Goal: Book appointment/travel/reservation

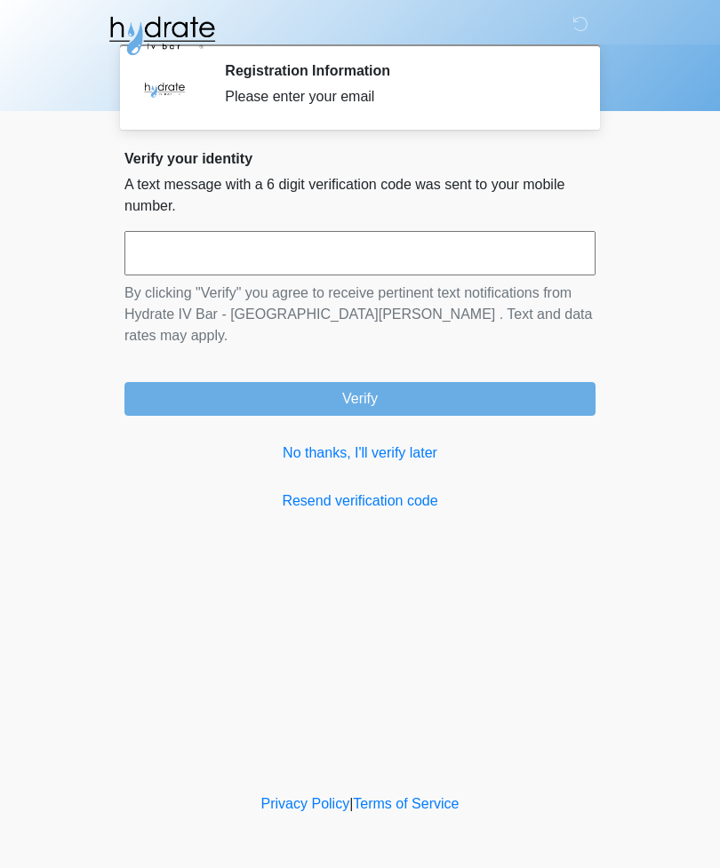
click at [434, 251] on input "text" at bounding box center [359, 253] width 471 height 44
click at [346, 442] on link "No thanks, I'll verify later" at bounding box center [359, 452] width 471 height 21
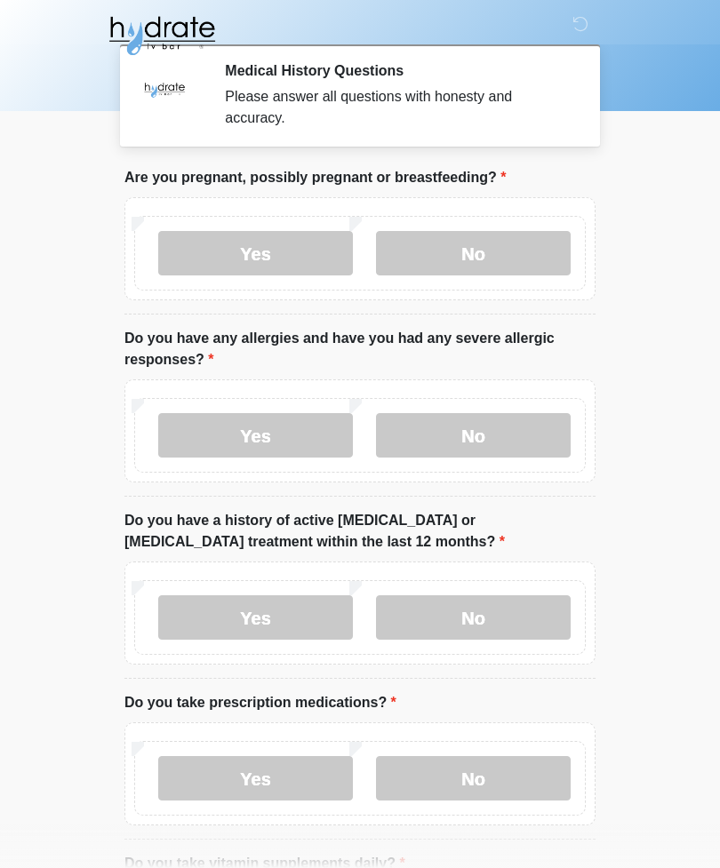
click at [471, 223] on div "Yes No" at bounding box center [359, 253] width 451 height 75
click at [485, 252] on label "No" at bounding box center [473, 253] width 195 height 44
click at [272, 426] on label "Yes" at bounding box center [255, 435] width 195 height 44
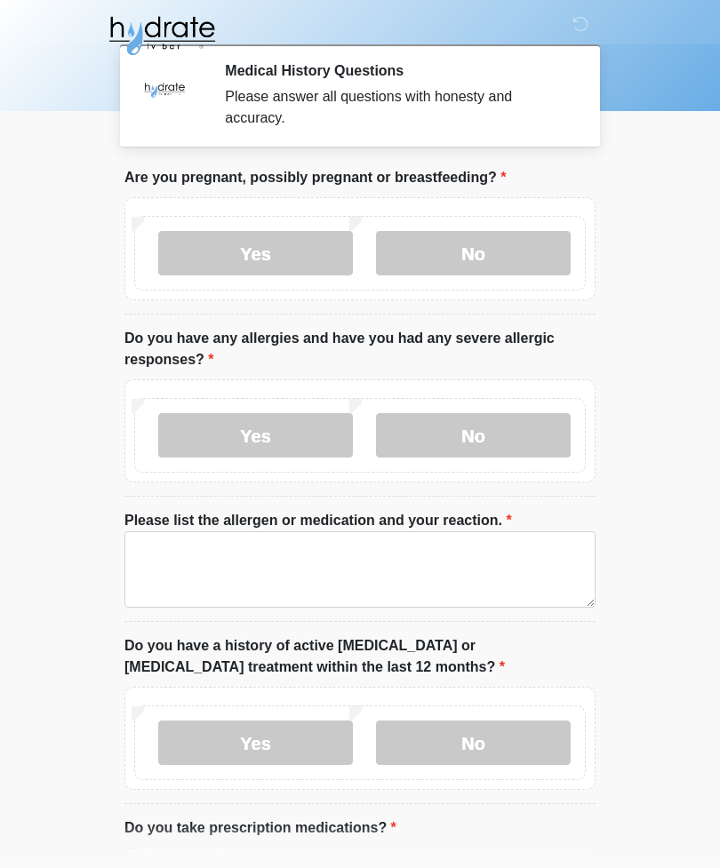
click at [492, 431] on label "No" at bounding box center [473, 435] width 195 height 44
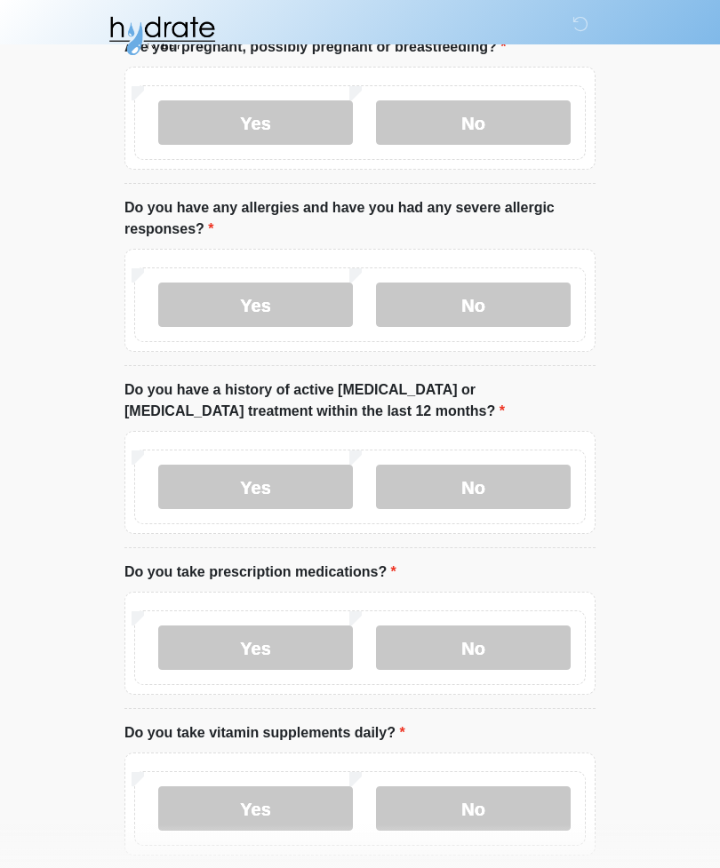
scroll to position [185, 0]
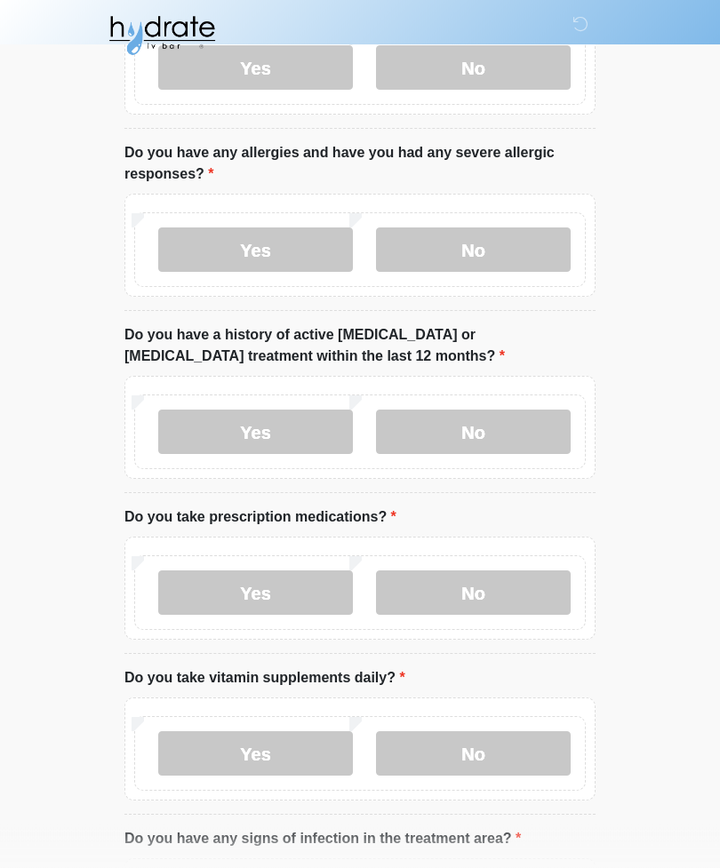
click at [494, 424] on label "No" at bounding box center [473, 432] width 195 height 44
click at [487, 593] on label "No" at bounding box center [473, 592] width 195 height 44
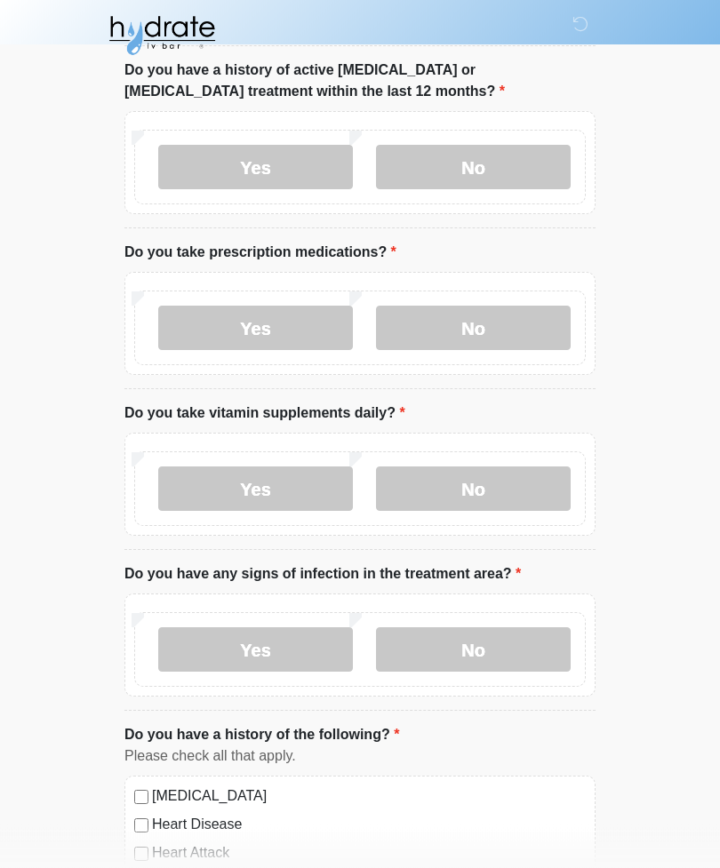
scroll to position [450, 0]
click at [285, 486] on label "Yes" at bounding box center [255, 488] width 195 height 44
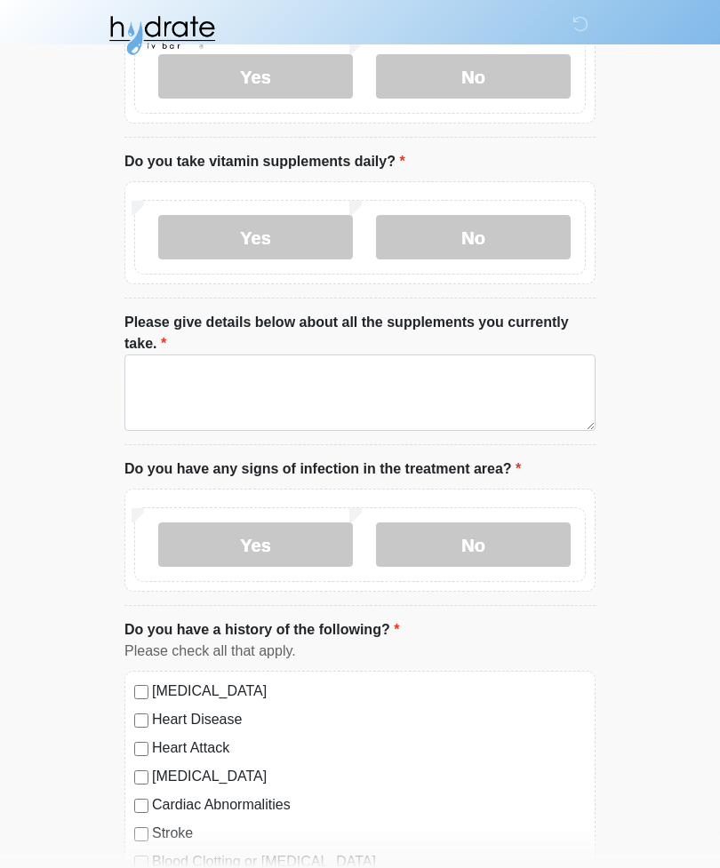
scroll to position [697, 0]
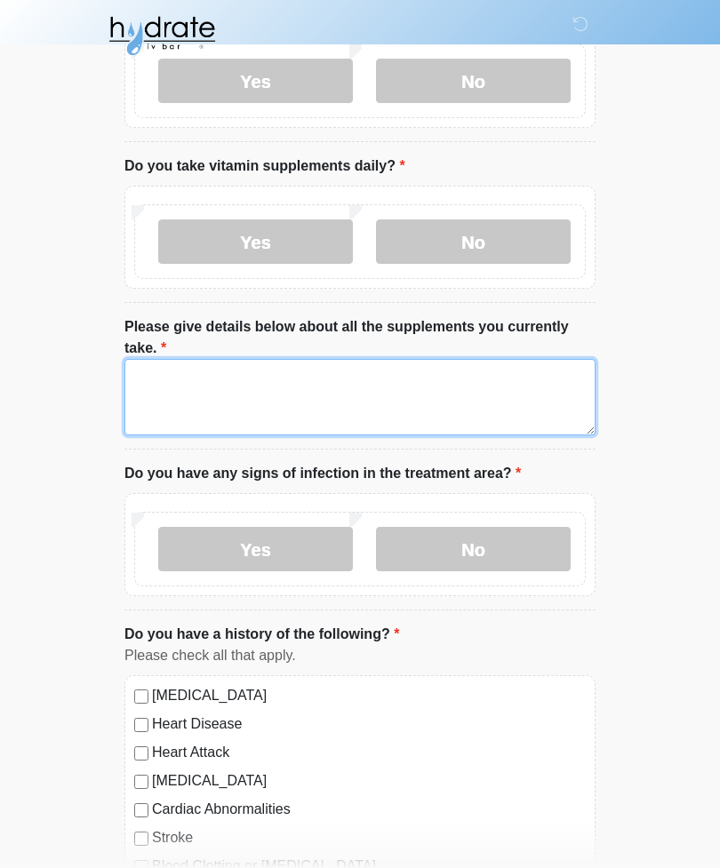
click at [280, 389] on textarea "Please give details below about all the supplements you currently take." at bounding box center [359, 397] width 471 height 76
type textarea "**********"
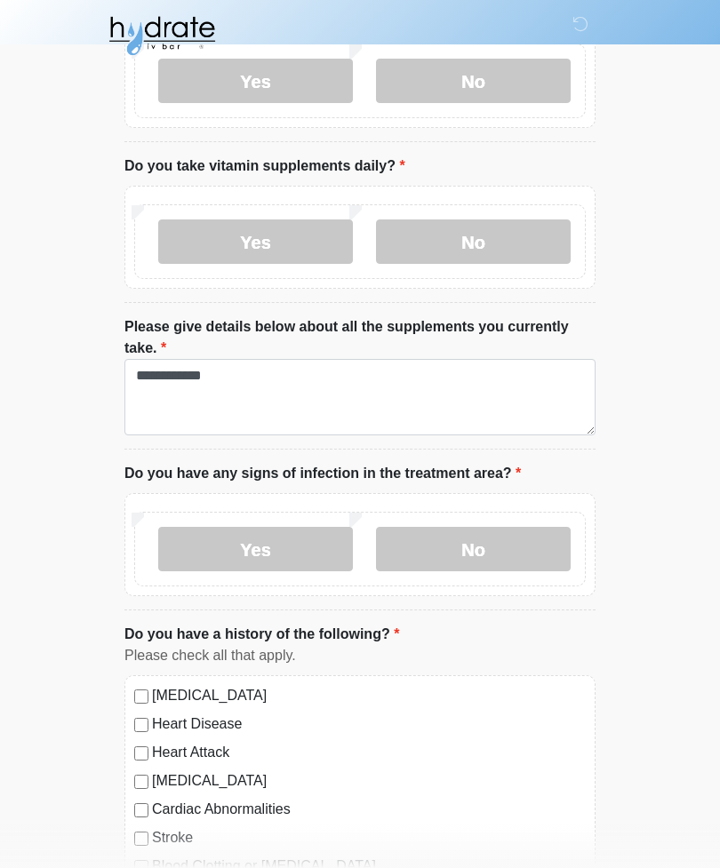
click at [488, 546] on label "No" at bounding box center [473, 549] width 195 height 44
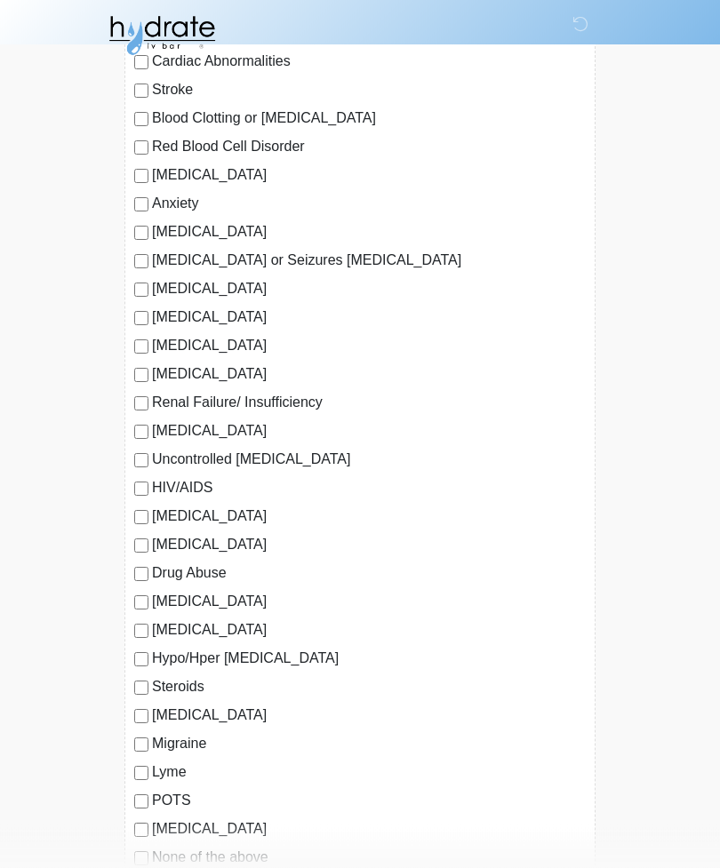
scroll to position [1446, 0]
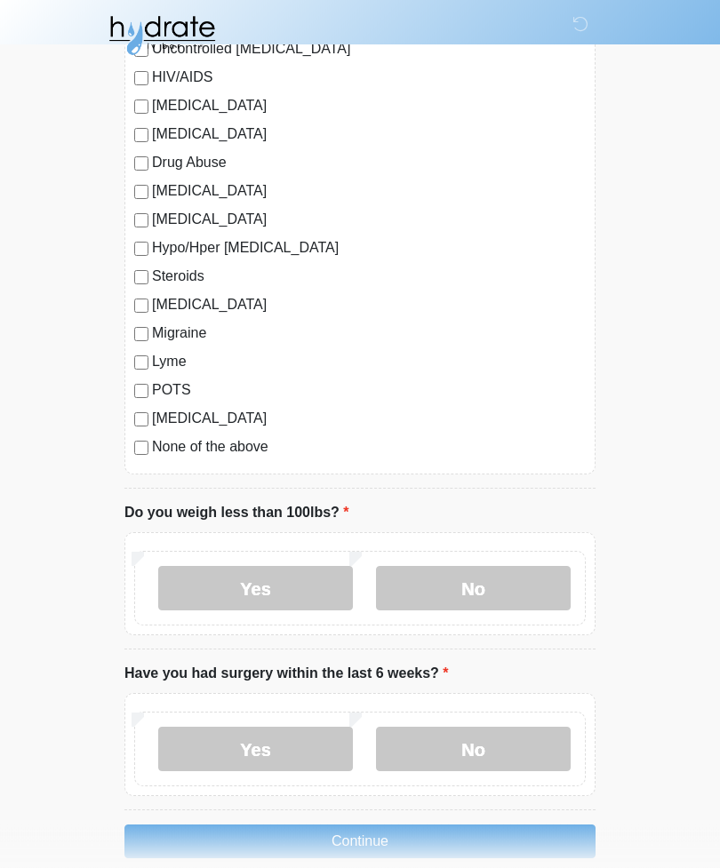
click at [504, 575] on label "No" at bounding box center [473, 589] width 195 height 44
click at [479, 745] on label "No" at bounding box center [473, 749] width 195 height 44
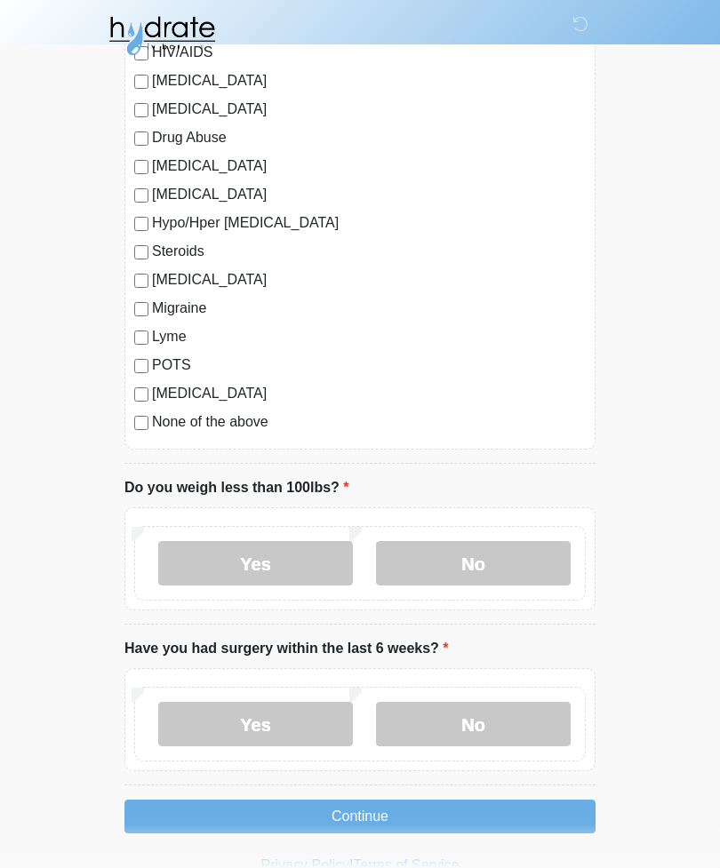
click at [371, 812] on button "Continue" at bounding box center [359, 817] width 471 height 34
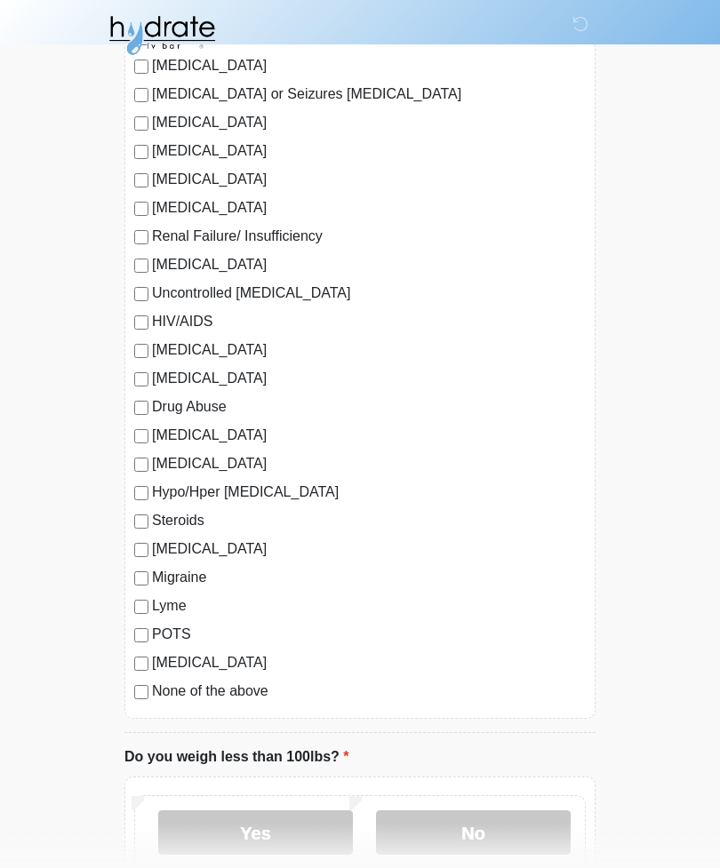
scroll to position [1624, 0]
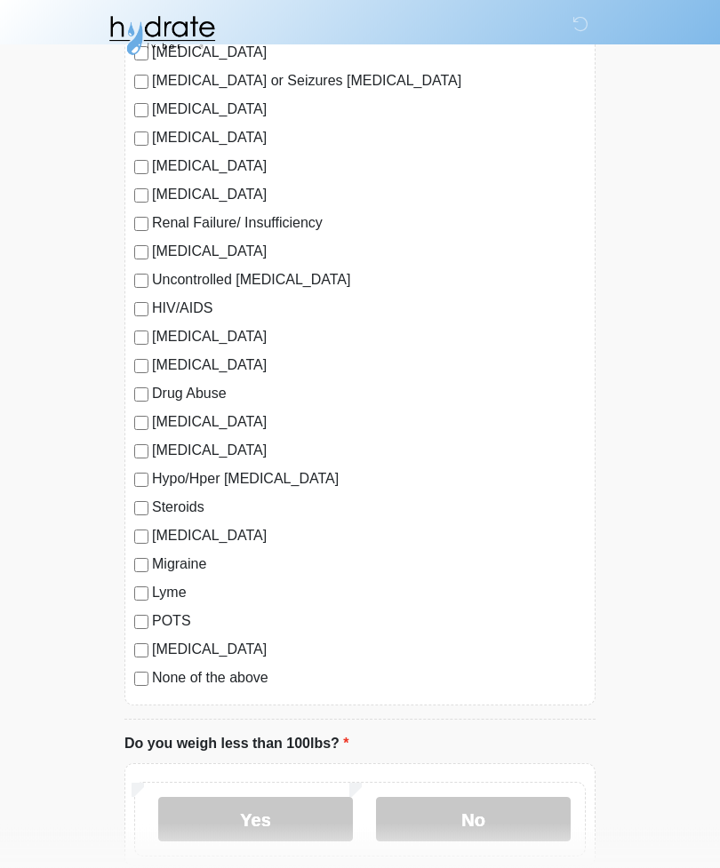
click at [449, 811] on label "No" at bounding box center [473, 820] width 195 height 44
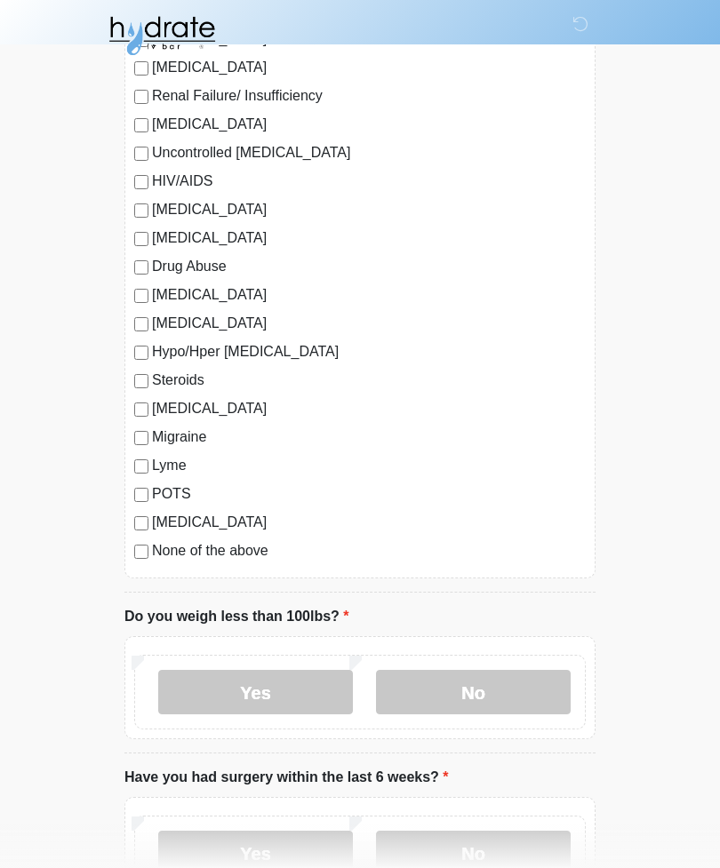
scroll to position [1881, 0]
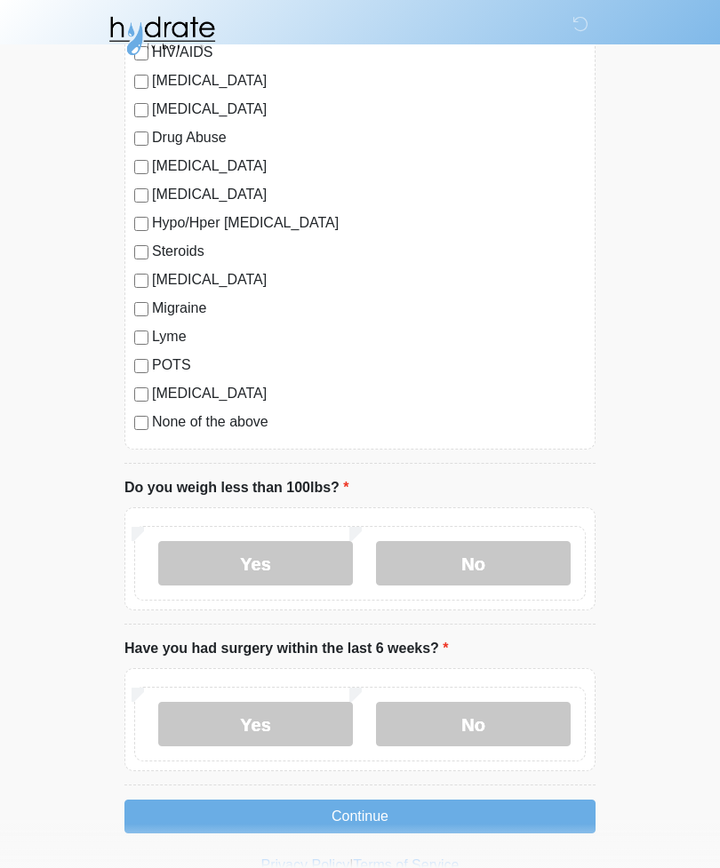
click at [405, 811] on button "Continue" at bounding box center [359, 817] width 471 height 34
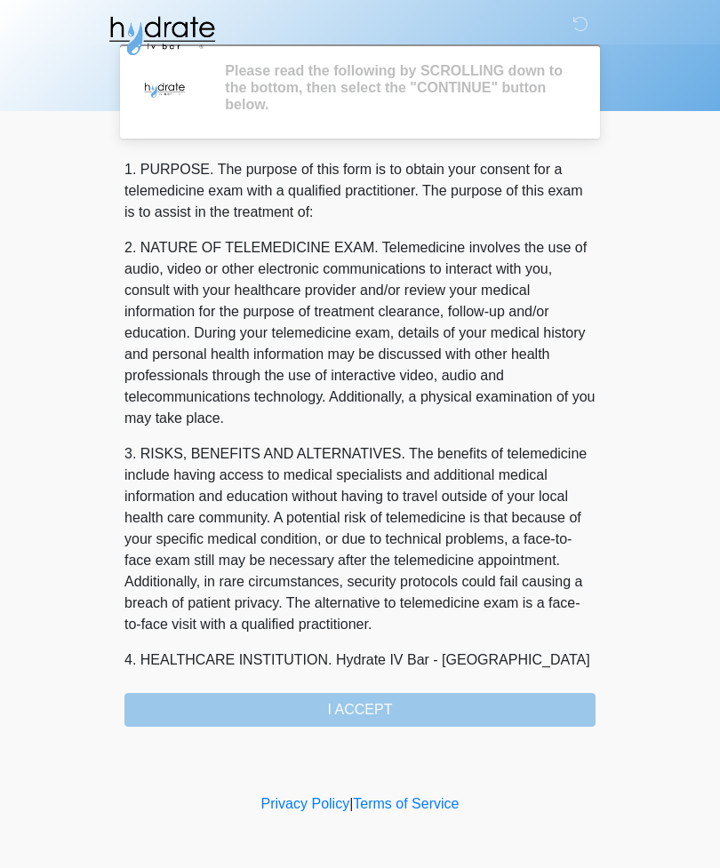
scroll to position [0, 0]
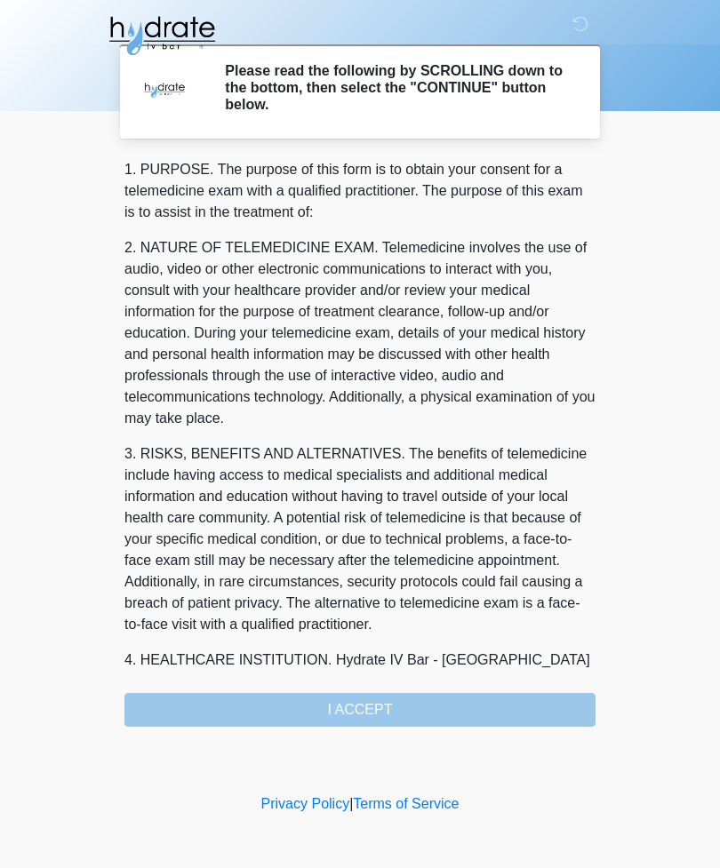
click at [535, 705] on div "1. PURPOSE. The purpose of this form is to obtain your consent for a telemedici…" at bounding box center [359, 443] width 471 height 568
click at [328, 716] on div "1. PURPOSE. The purpose of this form is to obtain your consent for a telemedici…" at bounding box center [359, 443] width 471 height 568
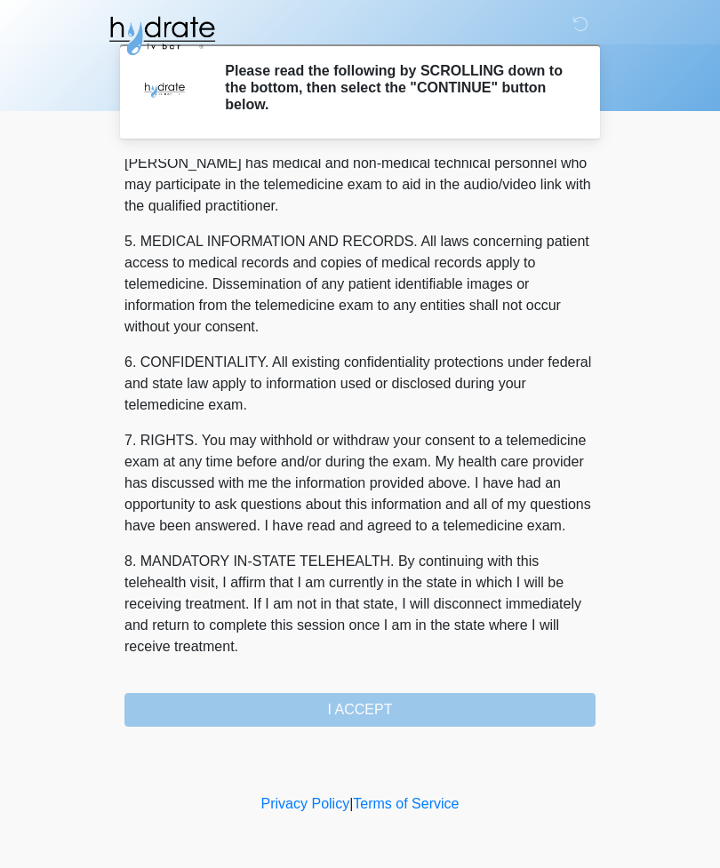
scroll to position [539, 0]
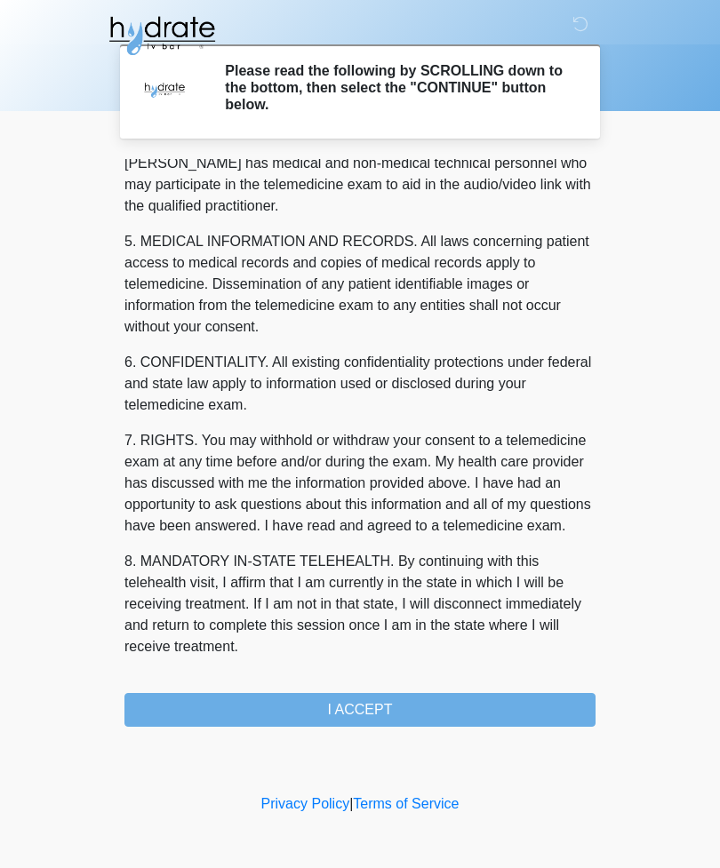
click at [378, 711] on button "I ACCEPT" at bounding box center [359, 710] width 471 height 34
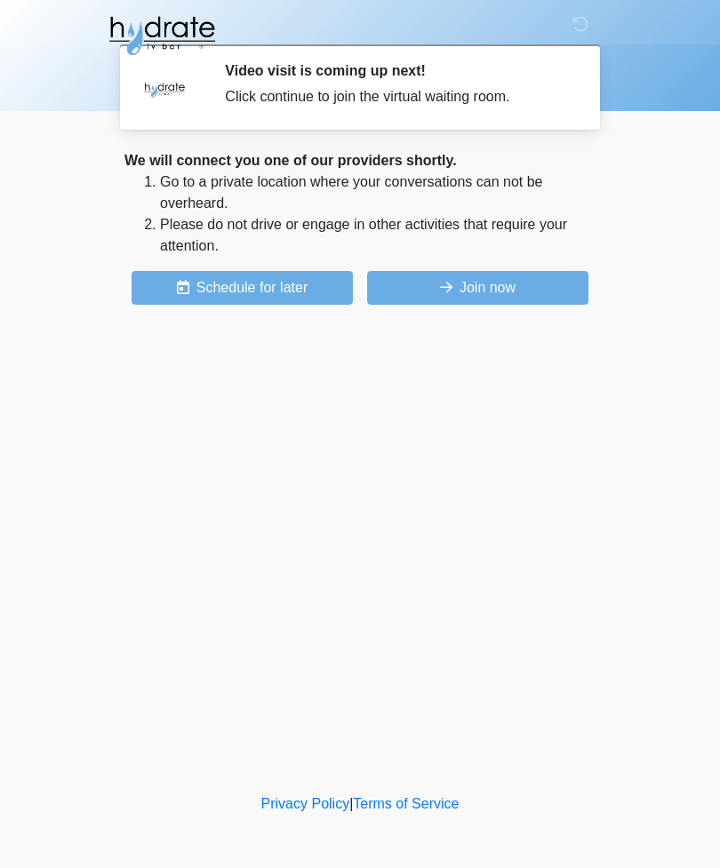
click at [251, 291] on button "Schedule for later" at bounding box center [241, 288] width 221 height 34
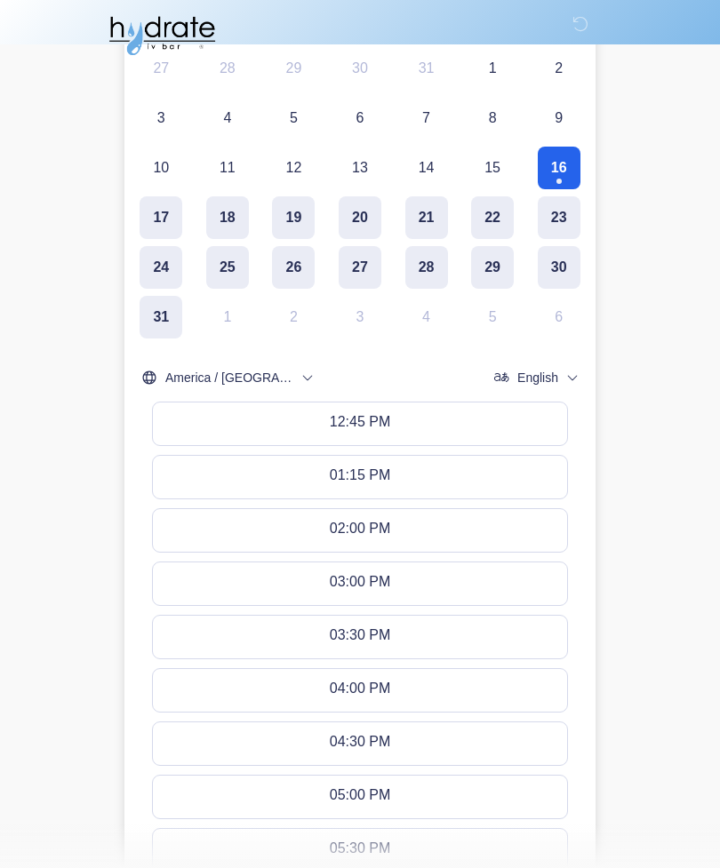
scroll to position [522, 0]
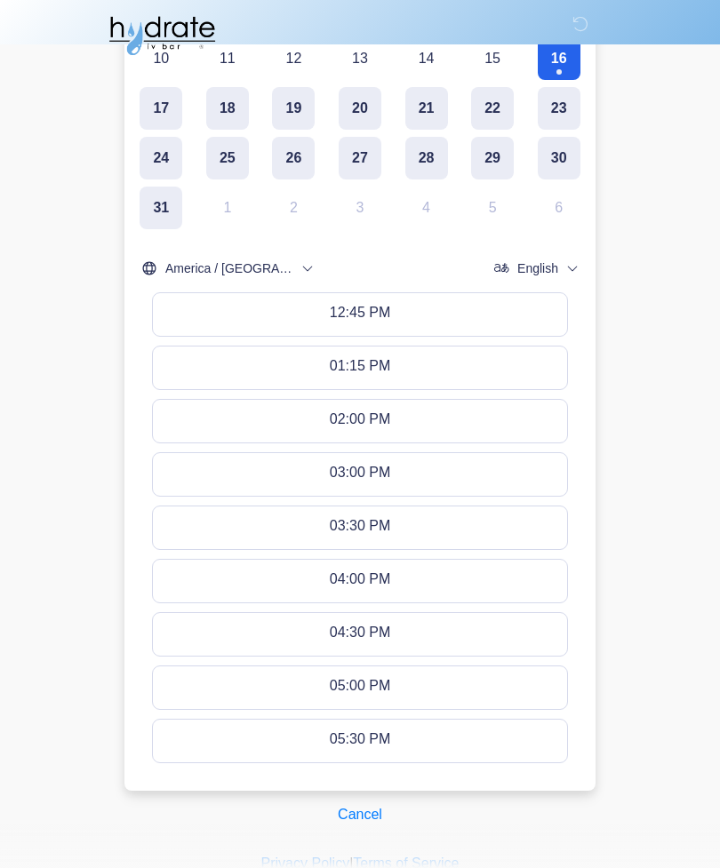
click at [362, 811] on button "Cancel" at bounding box center [360, 815] width 68 height 34
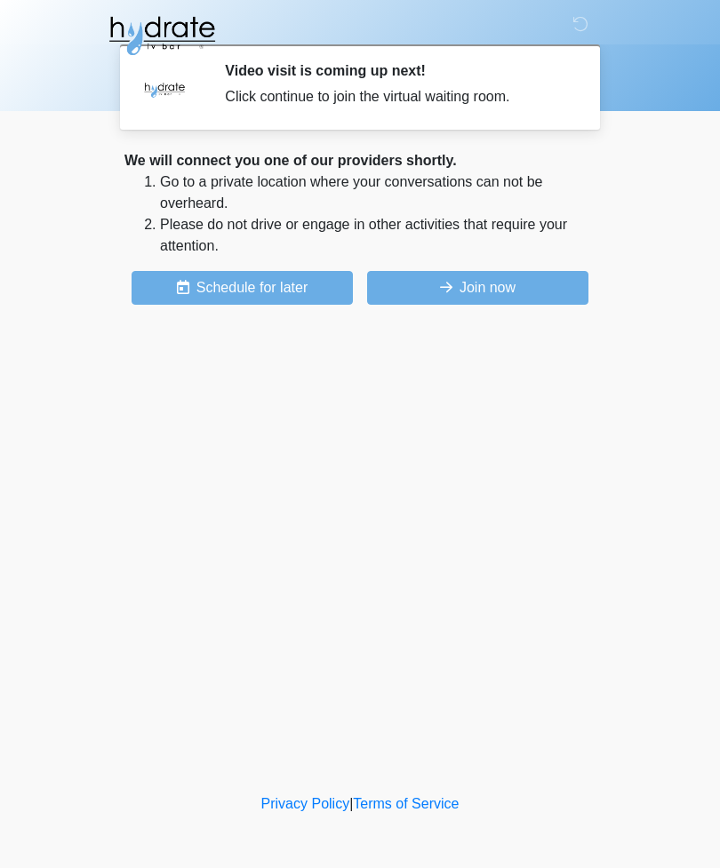
scroll to position [0, 0]
